Goal: Information Seeking & Learning: Learn about a topic

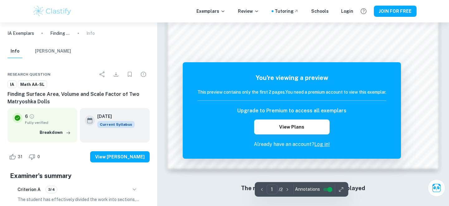
scroll to position [565, 0]
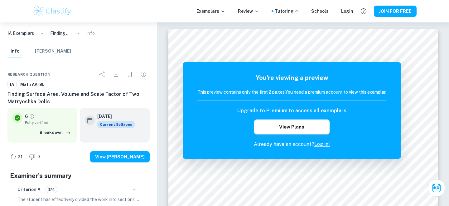
click at [319, 146] on link "Log in!" at bounding box center [322, 145] width 16 height 6
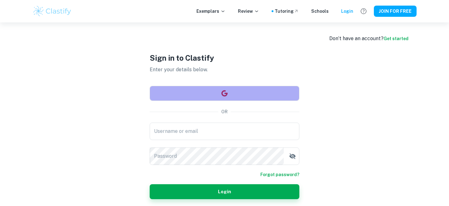
click at [219, 93] on button "button" at bounding box center [225, 93] width 150 height 15
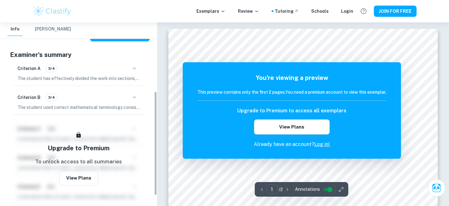
scroll to position [123, 0]
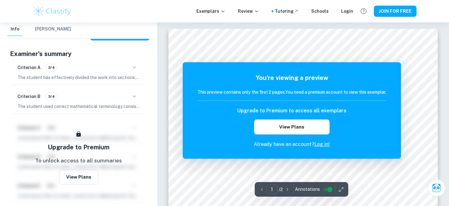
click at [136, 65] on icon "button" at bounding box center [134, 67] width 7 height 7
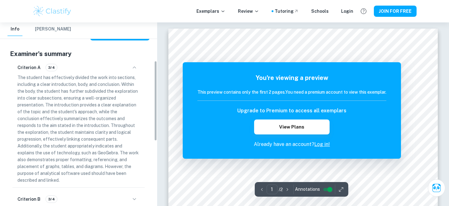
scroll to position [0, 0]
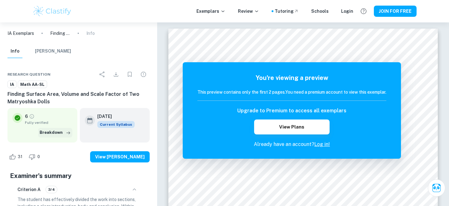
click at [62, 133] on button "Breakdown" at bounding box center [55, 132] width 34 height 9
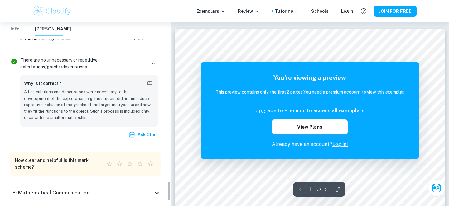
scroll to position [1543, 0]
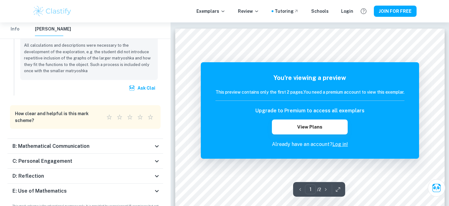
click at [68, 143] on h6 "B: Mathematical Communication" at bounding box center [50, 146] width 77 height 7
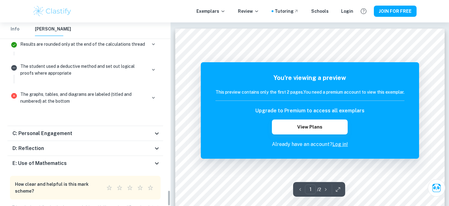
scroll to position [1916, 0]
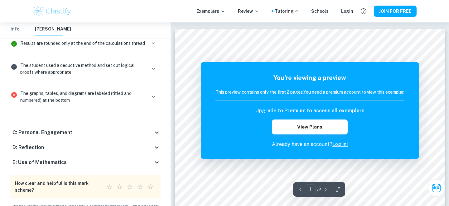
click at [63, 129] on h6 "C: Personal Engagement" at bounding box center [42, 132] width 60 height 7
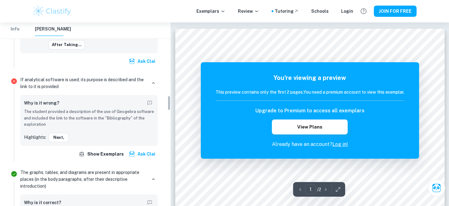
scroll to position [902, 0]
click at [63, 133] on button "Next," at bounding box center [59, 137] width 20 height 9
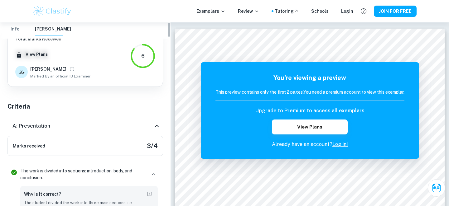
scroll to position [0, 0]
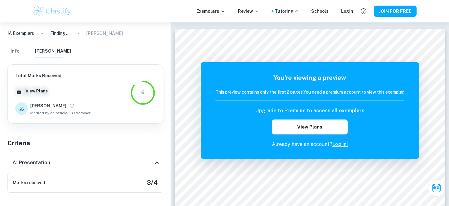
click at [22, 50] on div "Info [PERSON_NAME]" at bounding box center [39, 52] width 64 height 14
click at [15, 52] on button "Info" at bounding box center [14, 52] width 15 height 14
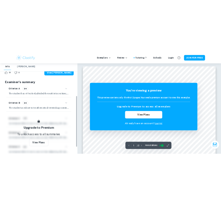
scroll to position [139, 0]
